Goal: Information Seeking & Learning: Learn about a topic

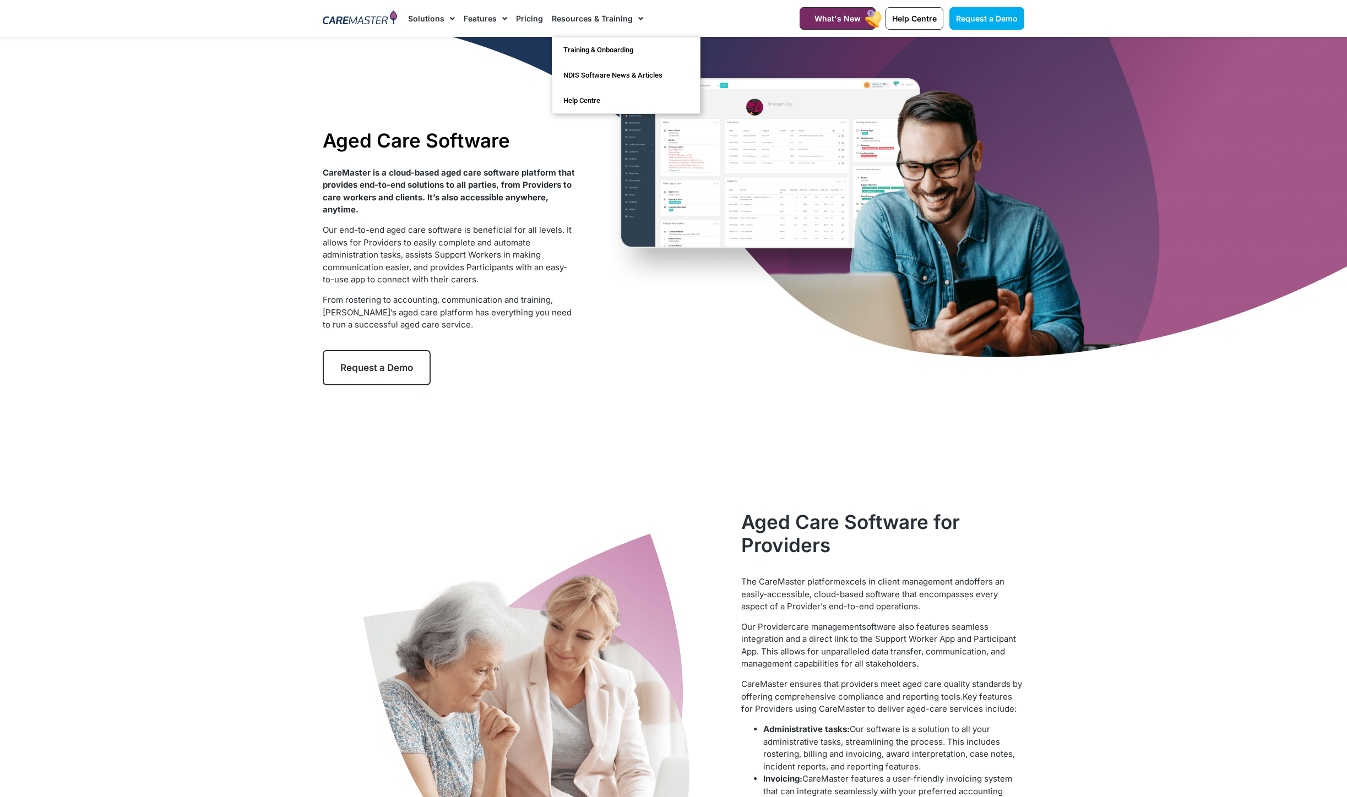
click at [542, 13] on li "Pricing" at bounding box center [529, 18] width 36 height 37
click at [525, 17] on link "Pricing" at bounding box center [529, 18] width 27 height 37
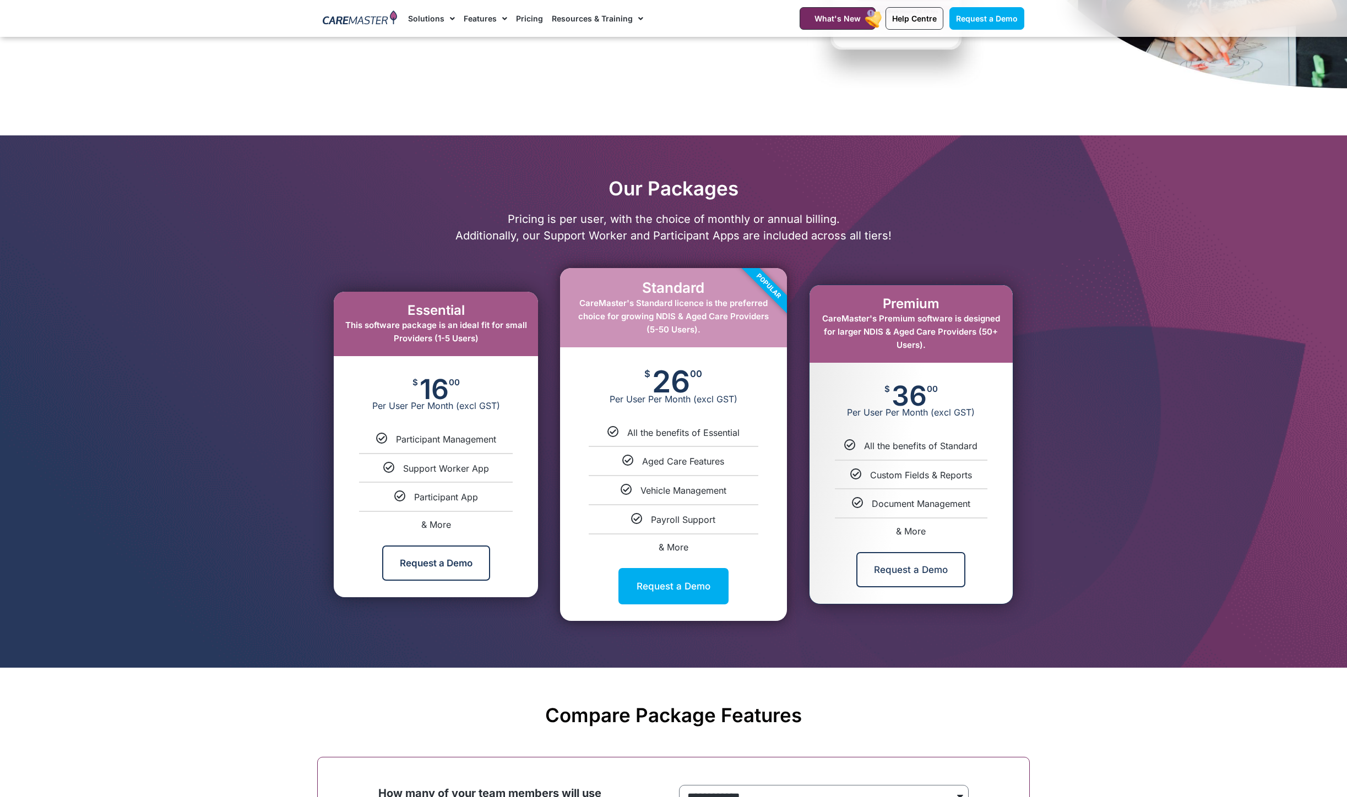
scroll to position [353, 0]
